Goal: Transaction & Acquisition: Purchase product/service

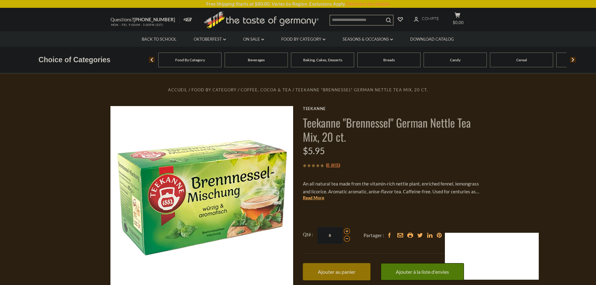
click at [326, 122] on h1 "Teekanne "Brennessel" German Nettle Tea Mix, 20 ct." at bounding box center [394, 129] width 183 height 28
click at [423, 153] on div "$5.95" at bounding box center [394, 151] width 183 height 15
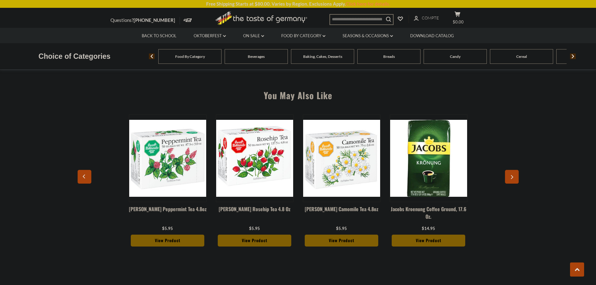
scroll to position [438, 0]
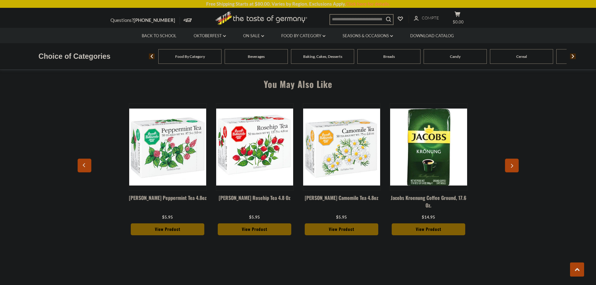
click at [509, 163] on button "button" at bounding box center [512, 166] width 14 height 14
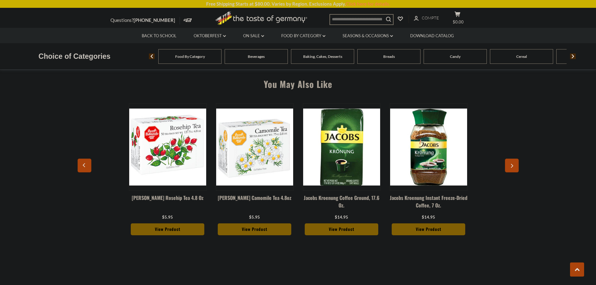
click at [512, 165] on icon "button" at bounding box center [511, 166] width 4 height 4
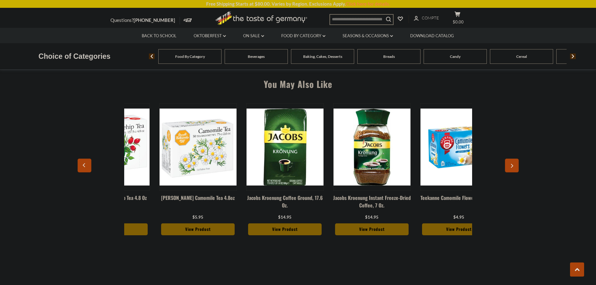
click at [512, 165] on icon "button" at bounding box center [511, 166] width 4 height 4
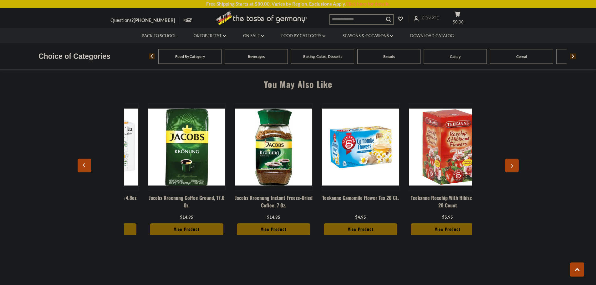
click at [512, 165] on icon "button" at bounding box center [511, 166] width 4 height 4
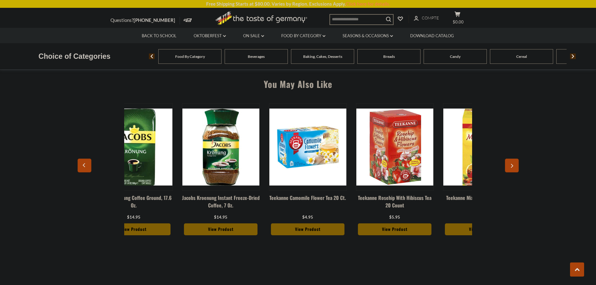
scroll to position [0, 329]
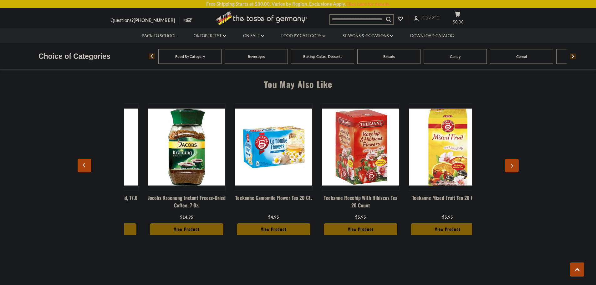
click at [512, 165] on icon "button" at bounding box center [511, 166] width 4 height 4
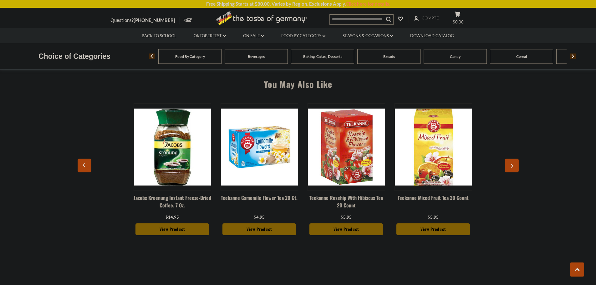
scroll to position [0, 348]
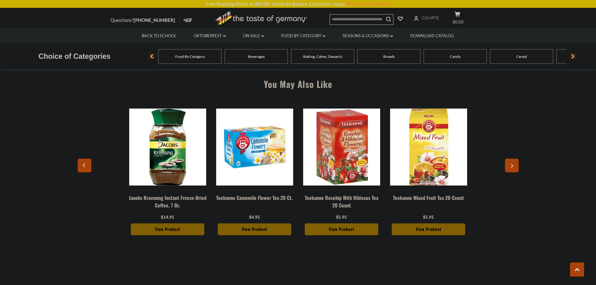
click at [253, 144] on img at bounding box center [254, 147] width 77 height 77
